Goal: Task Accomplishment & Management: Use online tool/utility

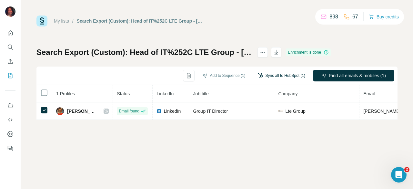
click at [292, 74] on button "Sync all to HubSpot (1)" at bounding box center [281, 76] width 56 height 10
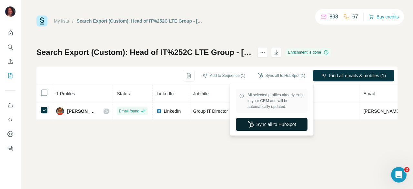
click at [267, 122] on button "Sync all to HubSpot" at bounding box center [272, 124] width 72 height 13
